Goal: Use online tool/utility: Utilize a website feature to perform a specific function

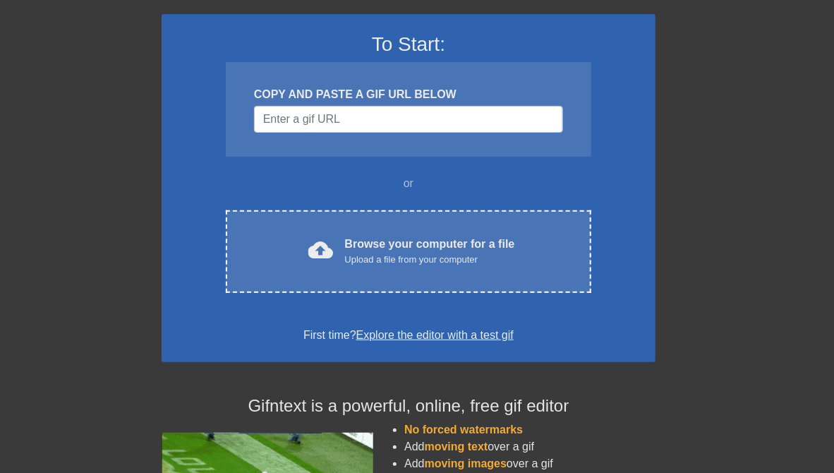
scroll to position [88, 0]
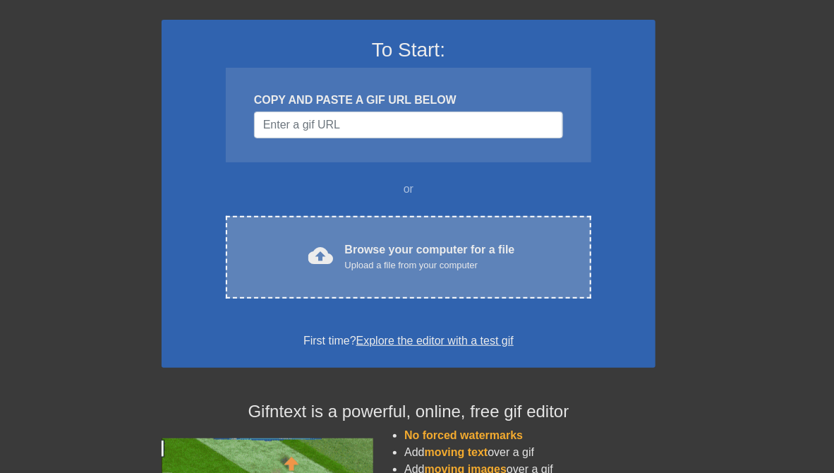
click at [321, 255] on span "cloud_upload" at bounding box center [320, 255] width 25 height 25
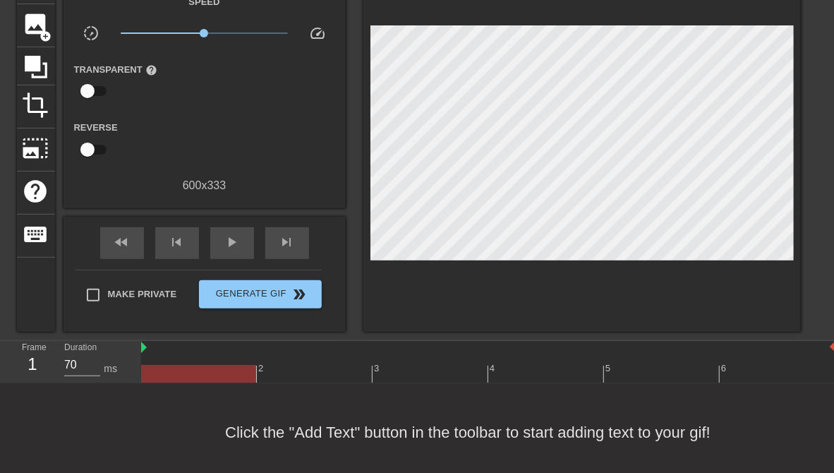
scroll to position [96, 0]
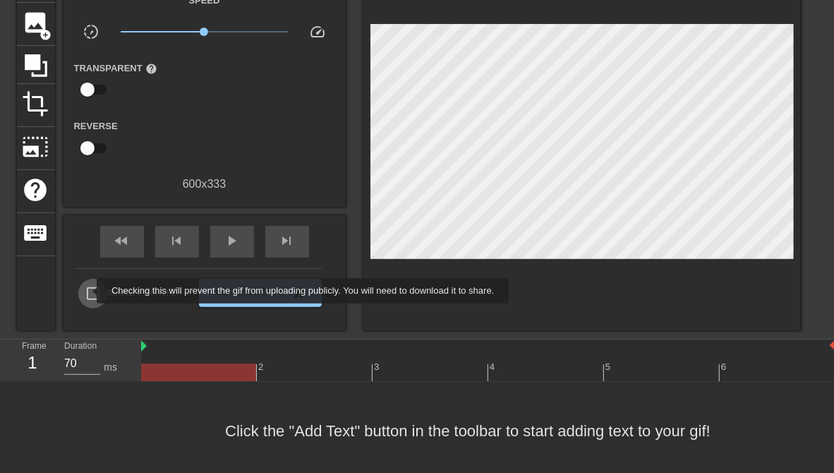
click at [88, 291] on input "Make Private" at bounding box center [93, 294] width 30 height 30
checkbox input "true"
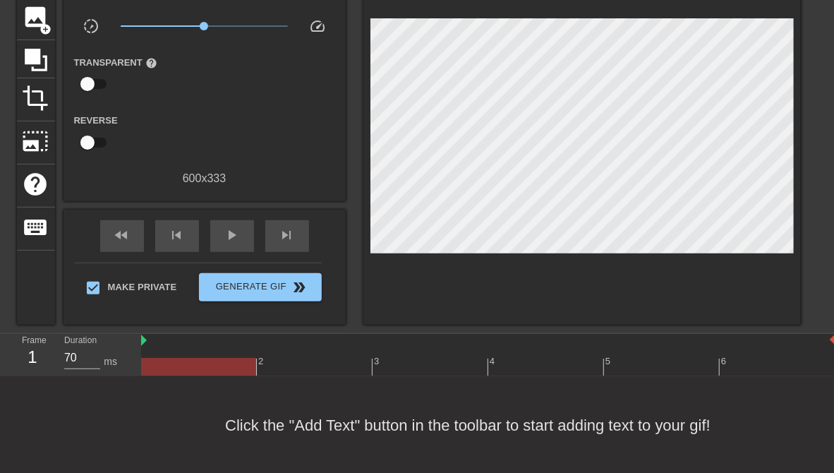
scroll to position [0, 0]
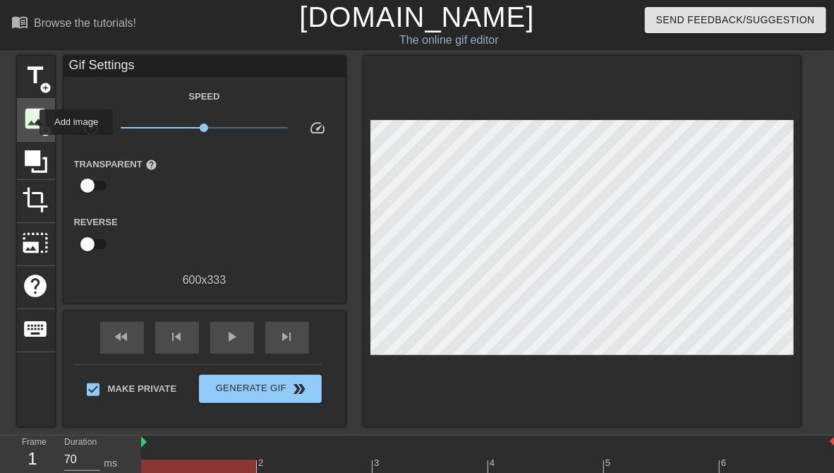
click at [30, 122] on span "image" at bounding box center [36, 118] width 27 height 27
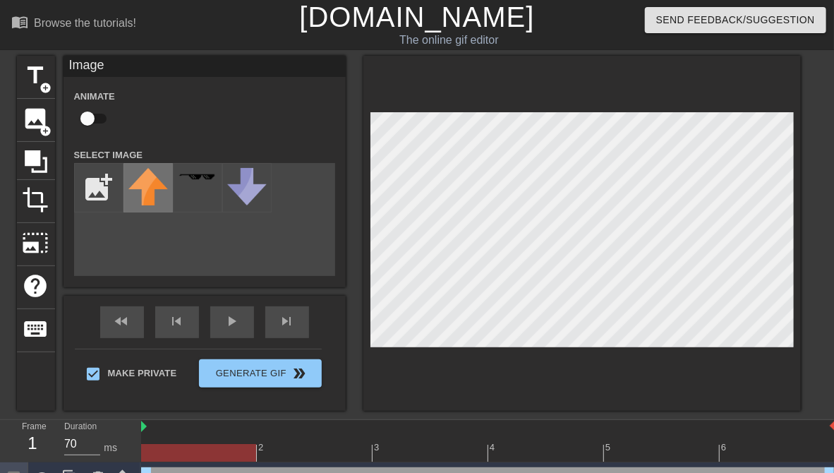
click at [140, 191] on img at bounding box center [148, 186] width 40 height 37
click at [144, 191] on img at bounding box center [148, 186] width 40 height 37
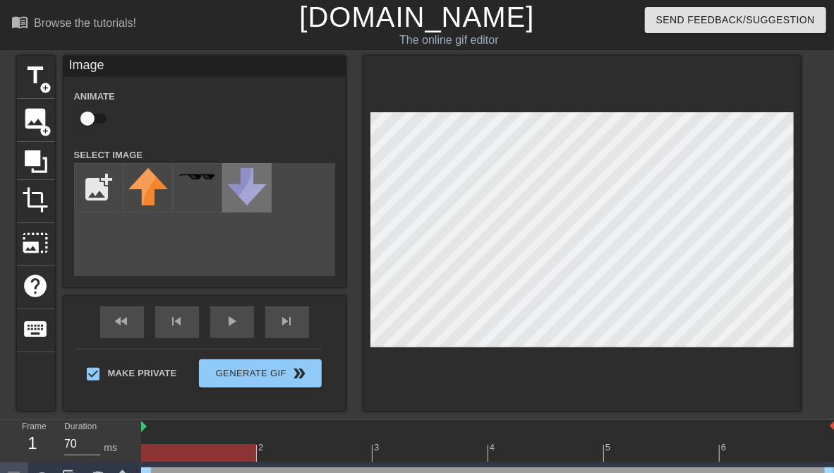
click at [249, 193] on img at bounding box center [247, 186] width 40 height 37
type input "C:\fakepath\Screenshot [DATE] 162113.png"
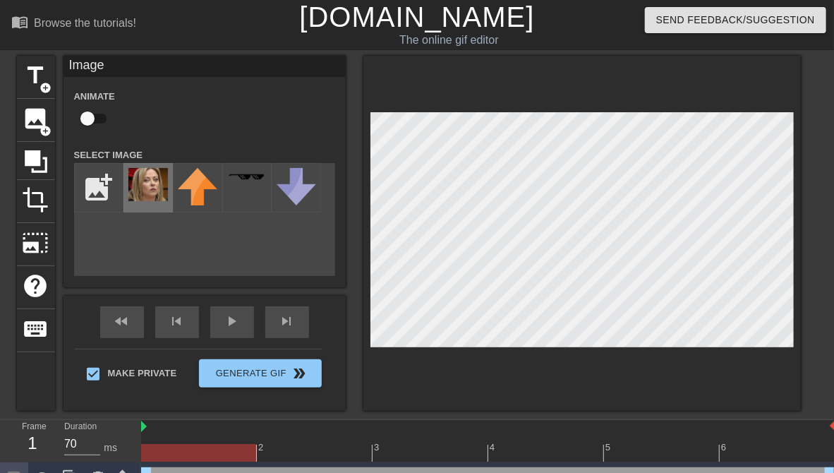
click at [149, 199] on img at bounding box center [148, 184] width 40 height 33
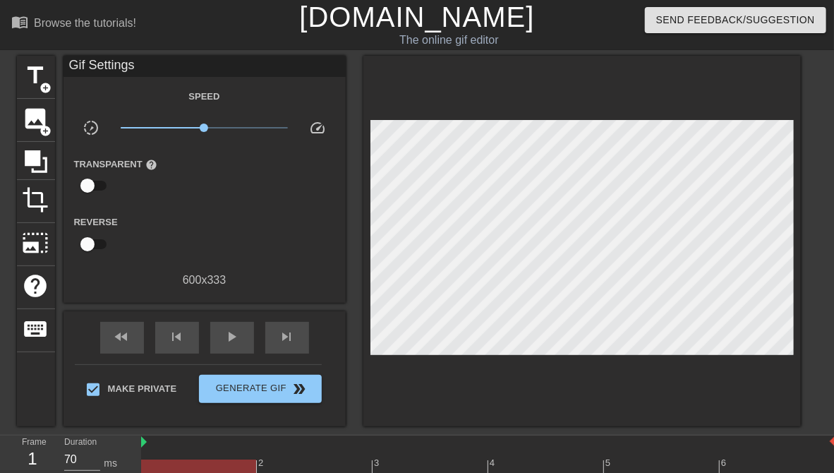
drag, startPoint x: 355, startPoint y: 207, endPoint x: 817, endPoint y: 320, distance: 476.0
click at [817, 320] on div "title add_circle image add_circle crop photo_size_select_large help keyboard Gi…" at bounding box center [417, 241] width 834 height 370
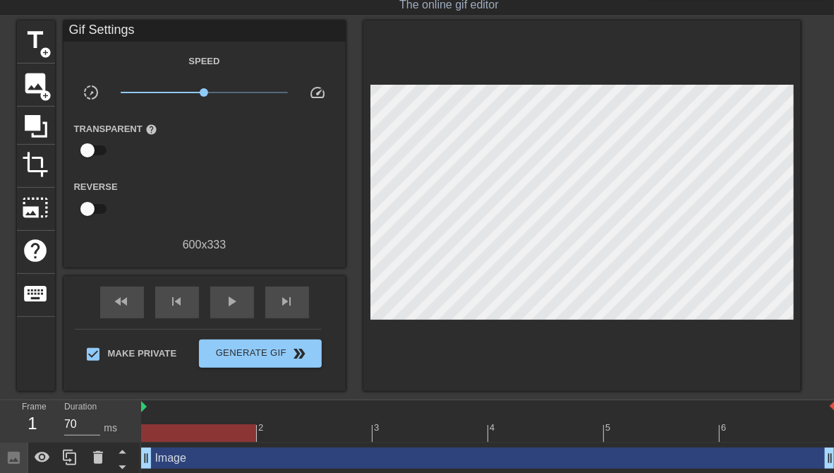
scroll to position [38, 0]
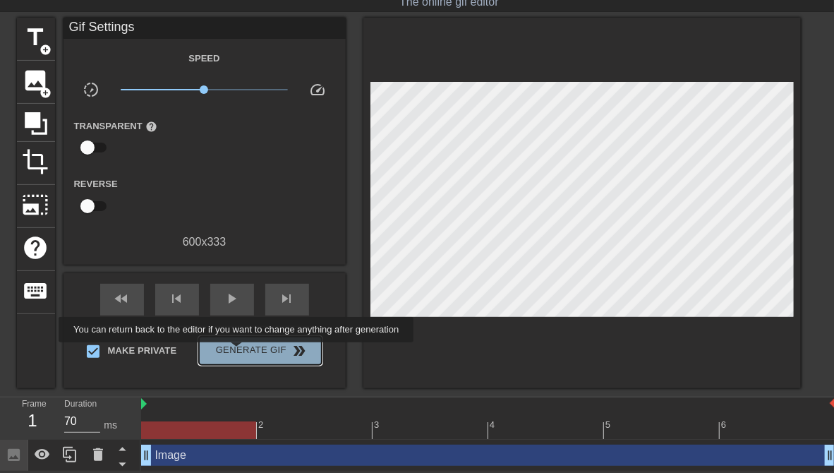
click at [238, 352] on span "Generate Gif double_arrow" at bounding box center [260, 350] width 111 height 17
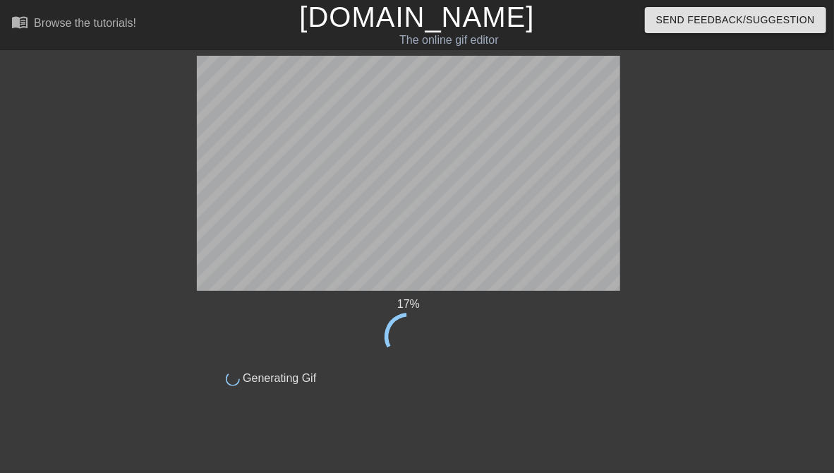
scroll to position [0, 0]
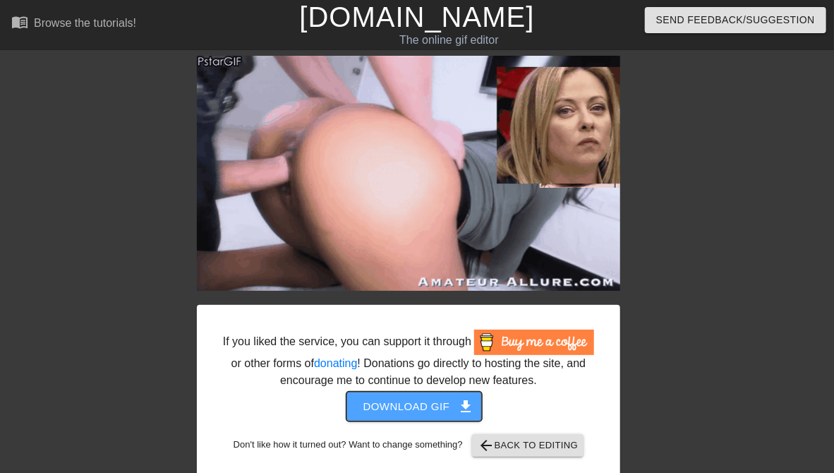
click at [458, 411] on span "get_app" at bounding box center [465, 406] width 17 height 17
